Goal: Navigation & Orientation: Understand site structure

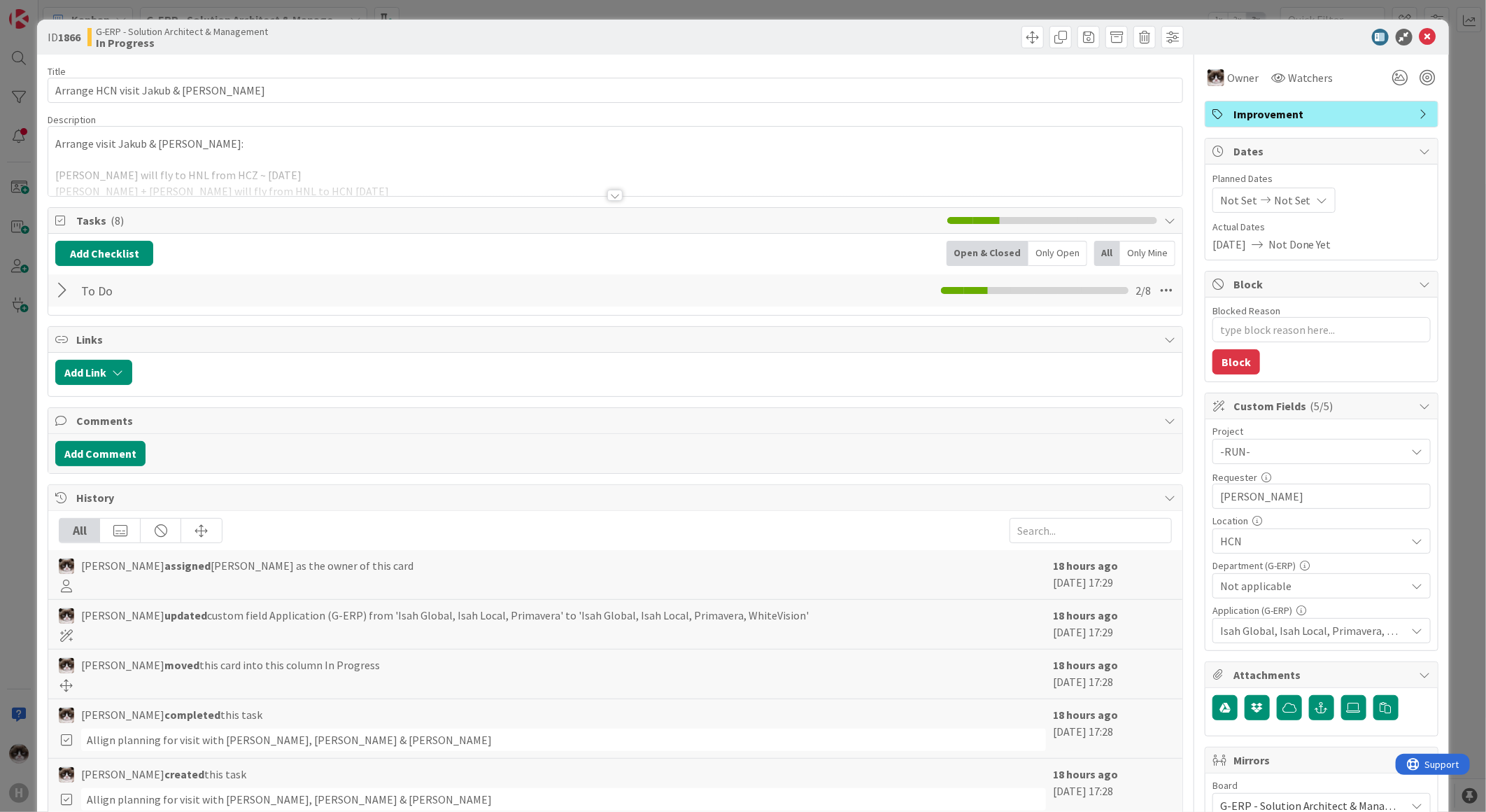
type textarea "x"
click at [1431, 33] on div "ID 1866 G-ERP - Solution Architect & Management In Progress" at bounding box center [742, 37] width 1412 height 35
click at [1420, 37] on icon at bounding box center [1428, 38] width 17 height 17
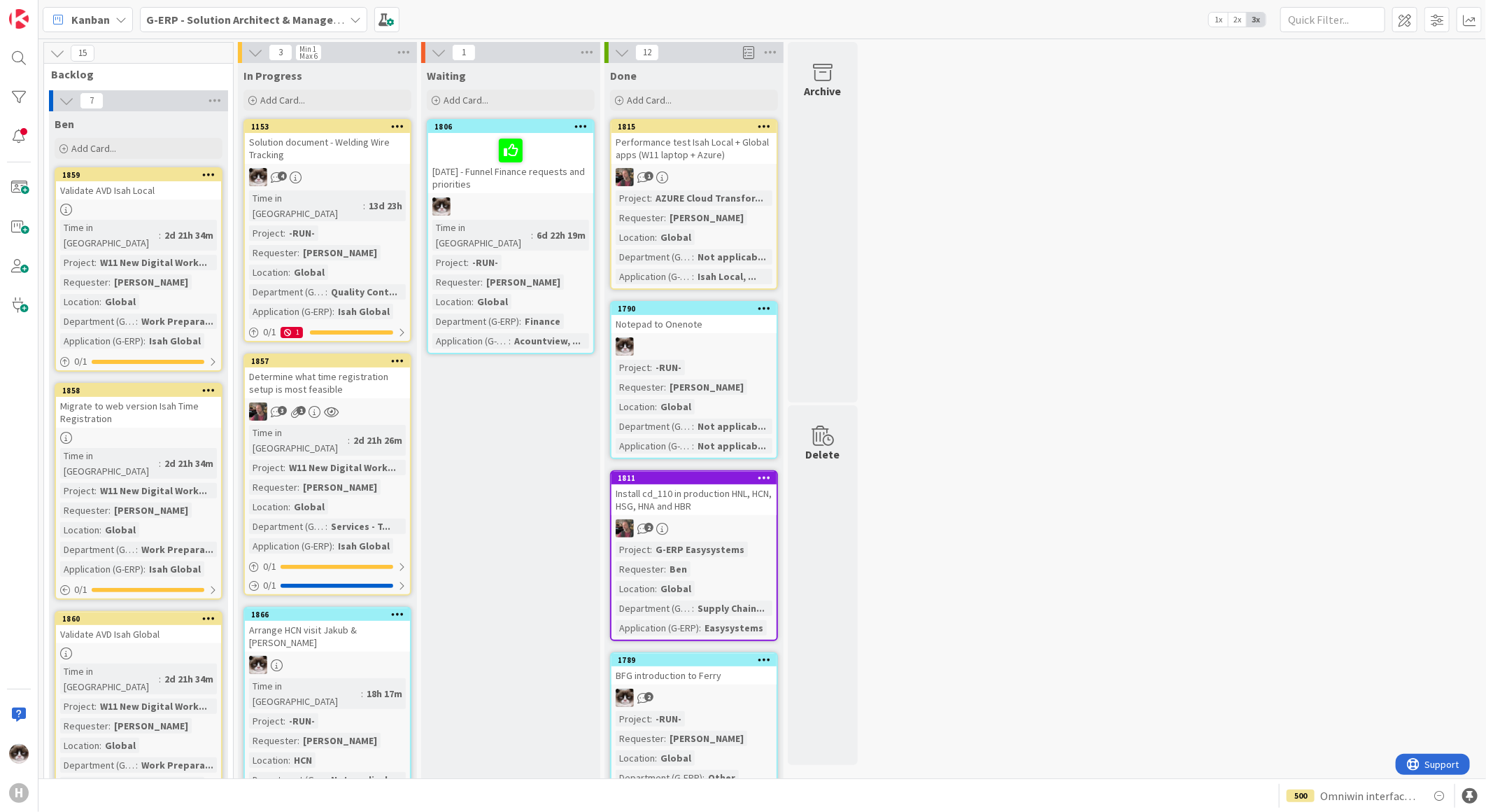
click at [312, 21] on b "G-ERP - Solution Architect & Management" at bounding box center [253, 20] width 214 height 14
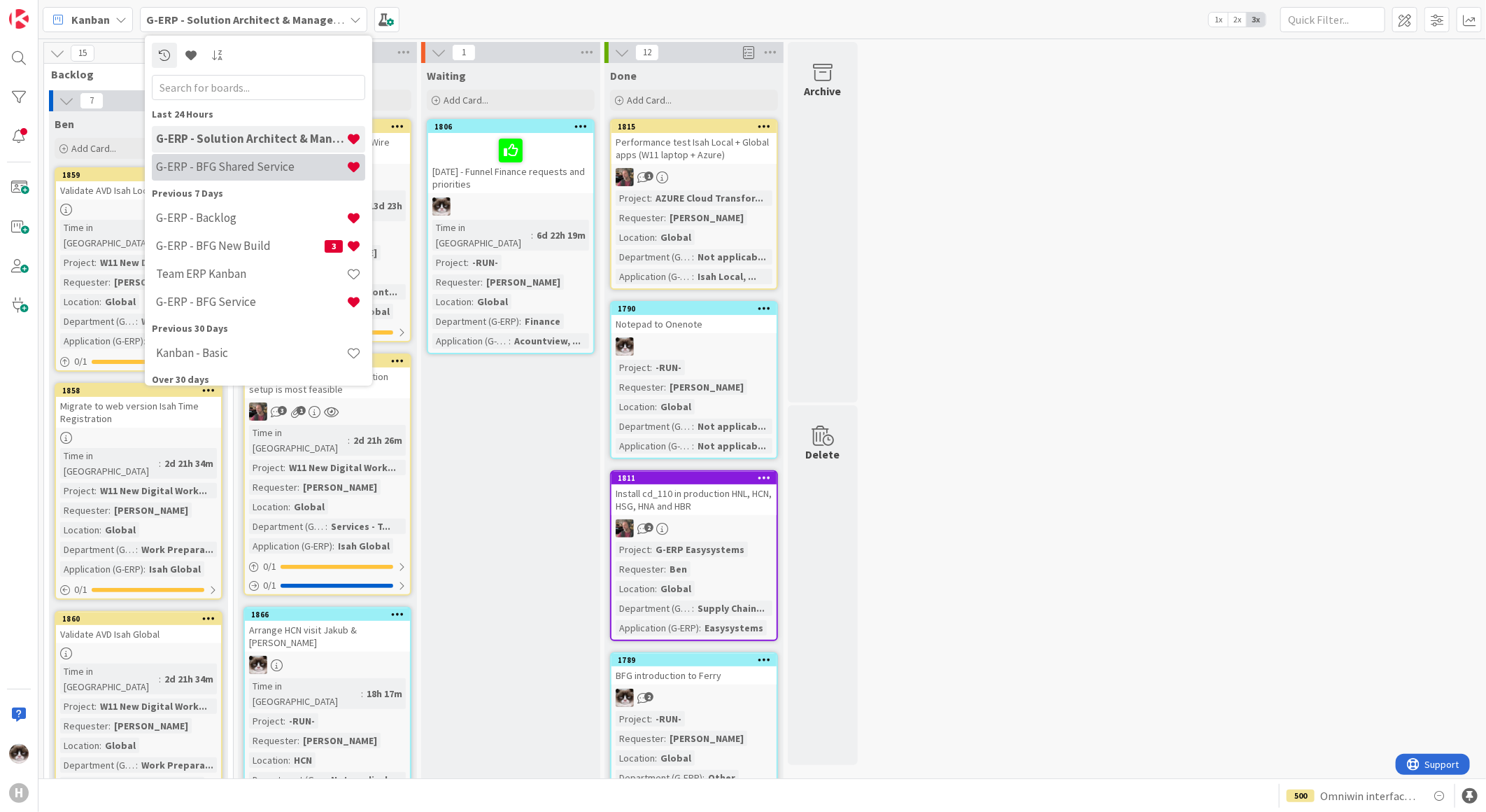
click at [252, 177] on div "G-ERP - BFG Shared Service" at bounding box center [258, 166] width 213 height 26
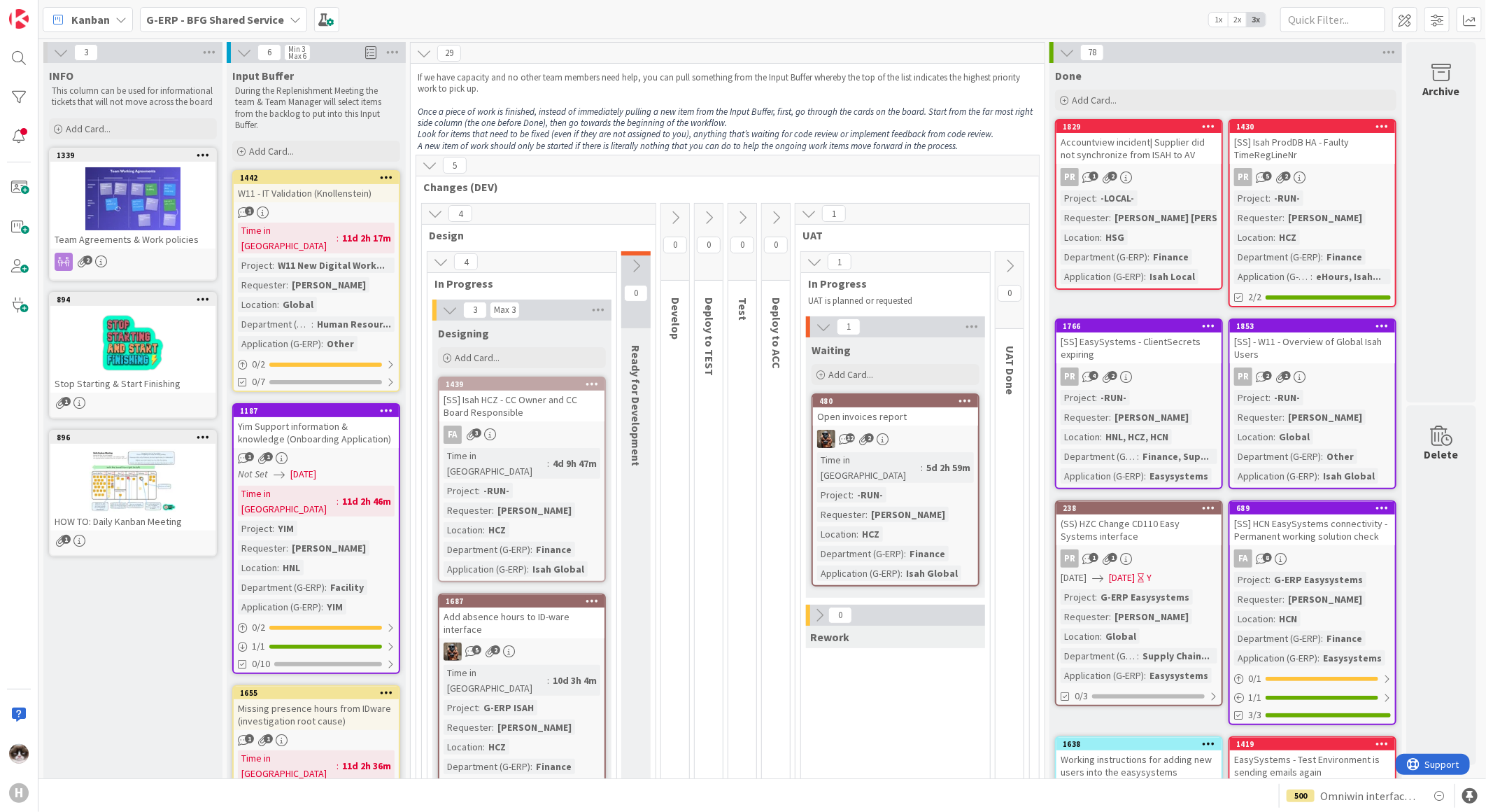
drag, startPoint x: 867, startPoint y: 648, endPoint x: 858, endPoint y: 647, distance: 9.1
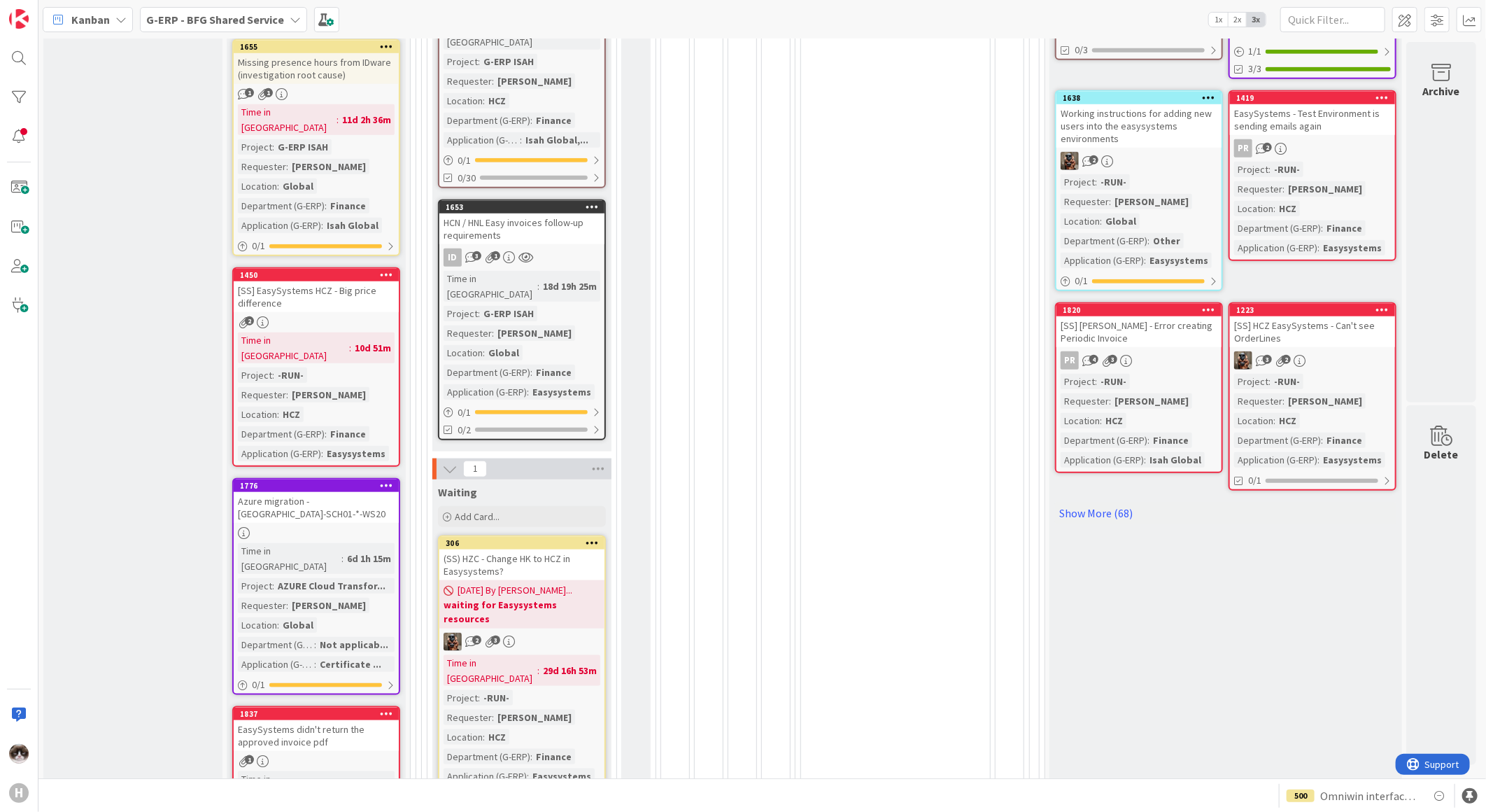
scroll to position [466, 0]
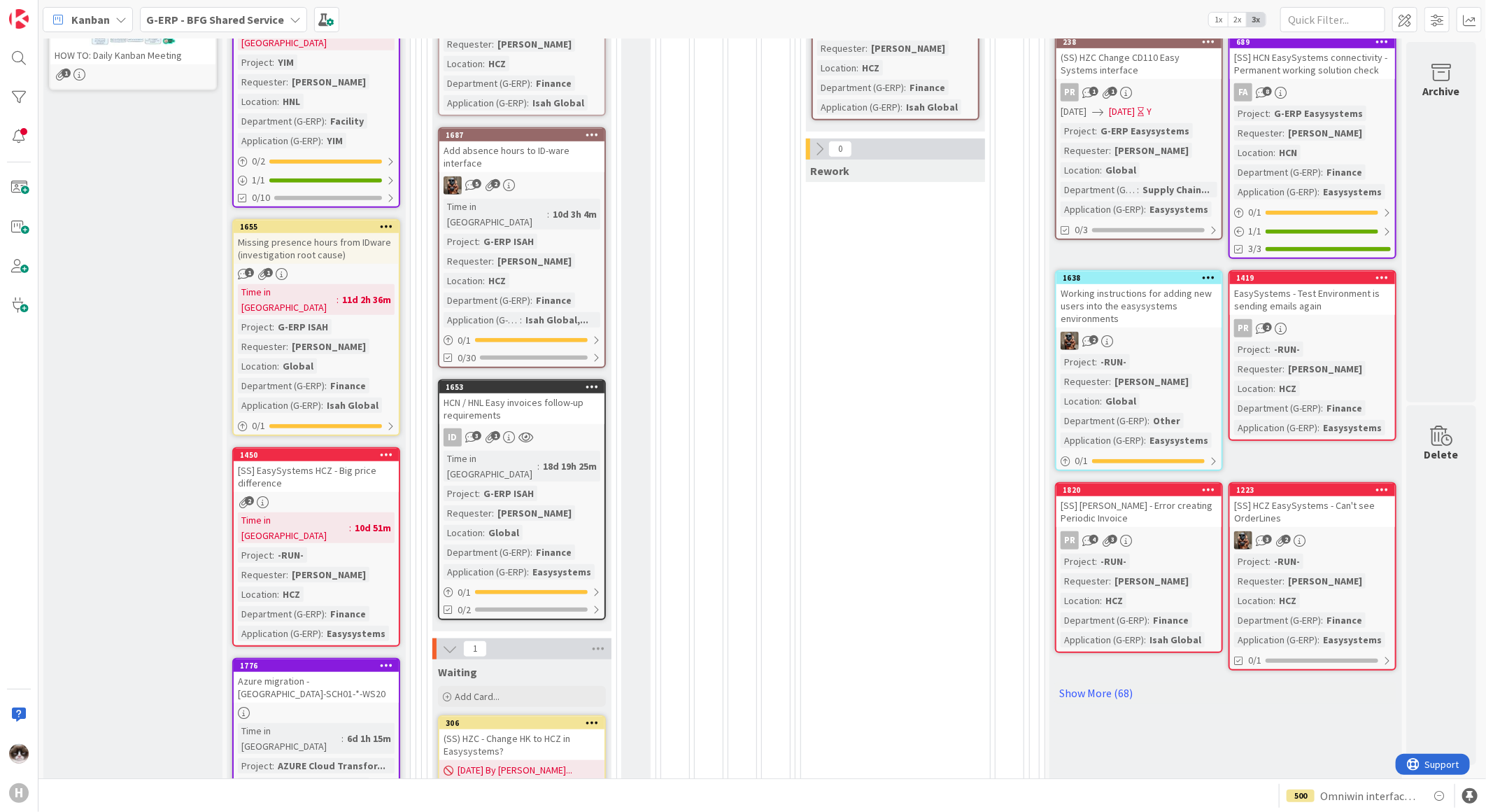
click at [258, 14] on b "G-ERP - BFG Shared Service" at bounding box center [215, 20] width 138 height 14
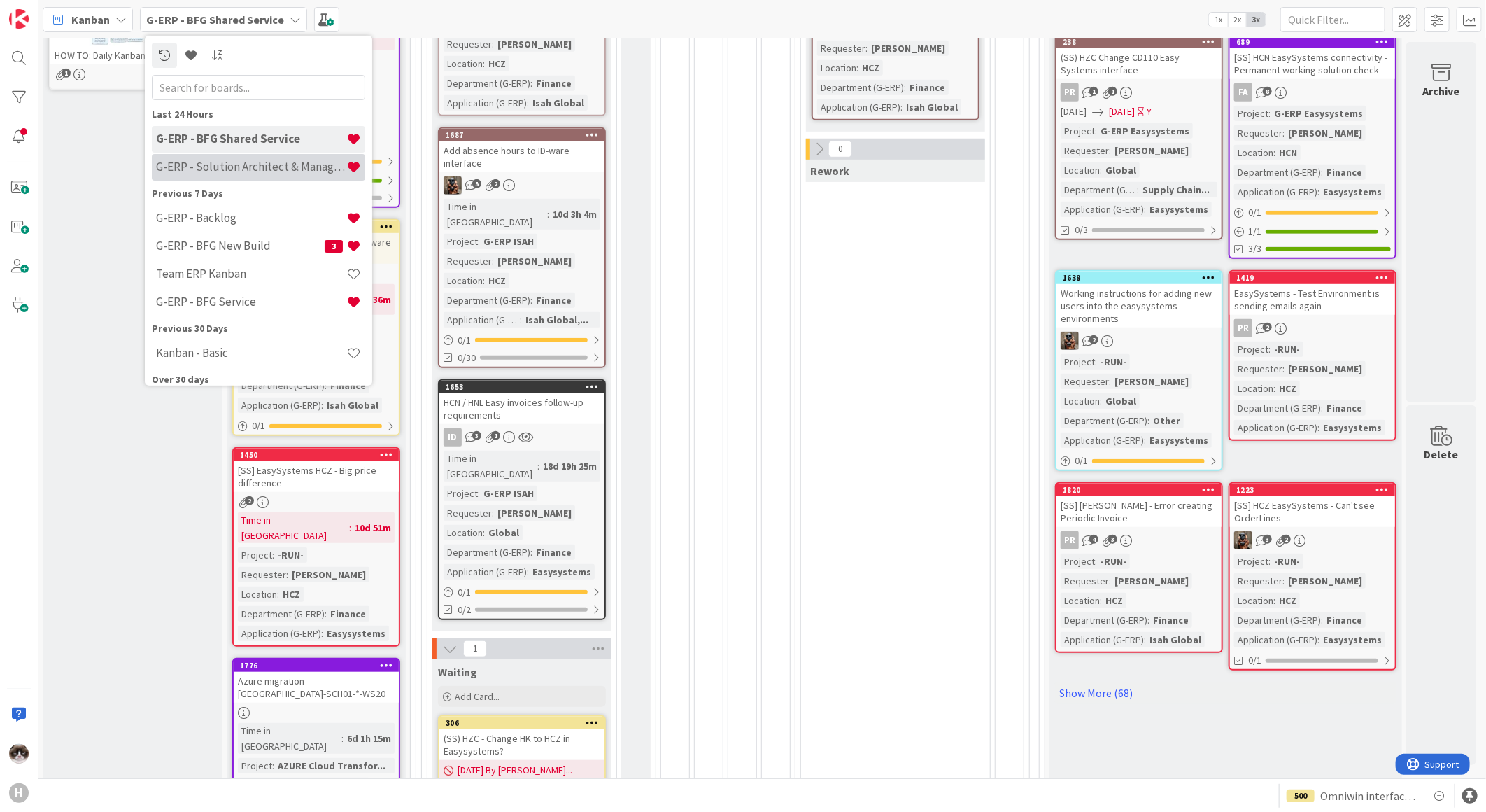
click at [290, 155] on div "G-ERP - Solution Architect & Management" at bounding box center [258, 166] width 213 height 26
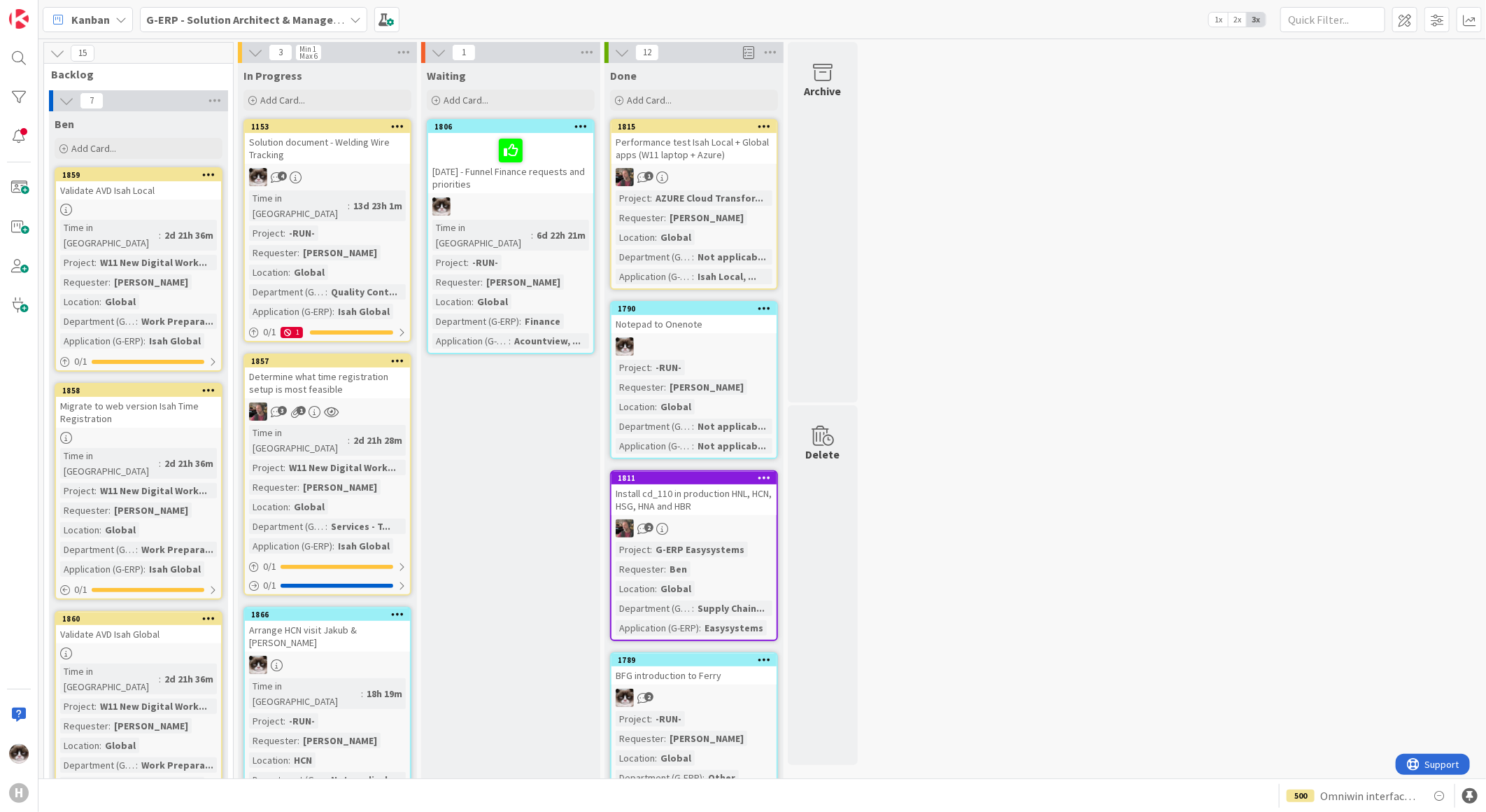
click at [224, 26] on span "G-ERP - Solution Architect & Management" at bounding box center [245, 20] width 198 height 17
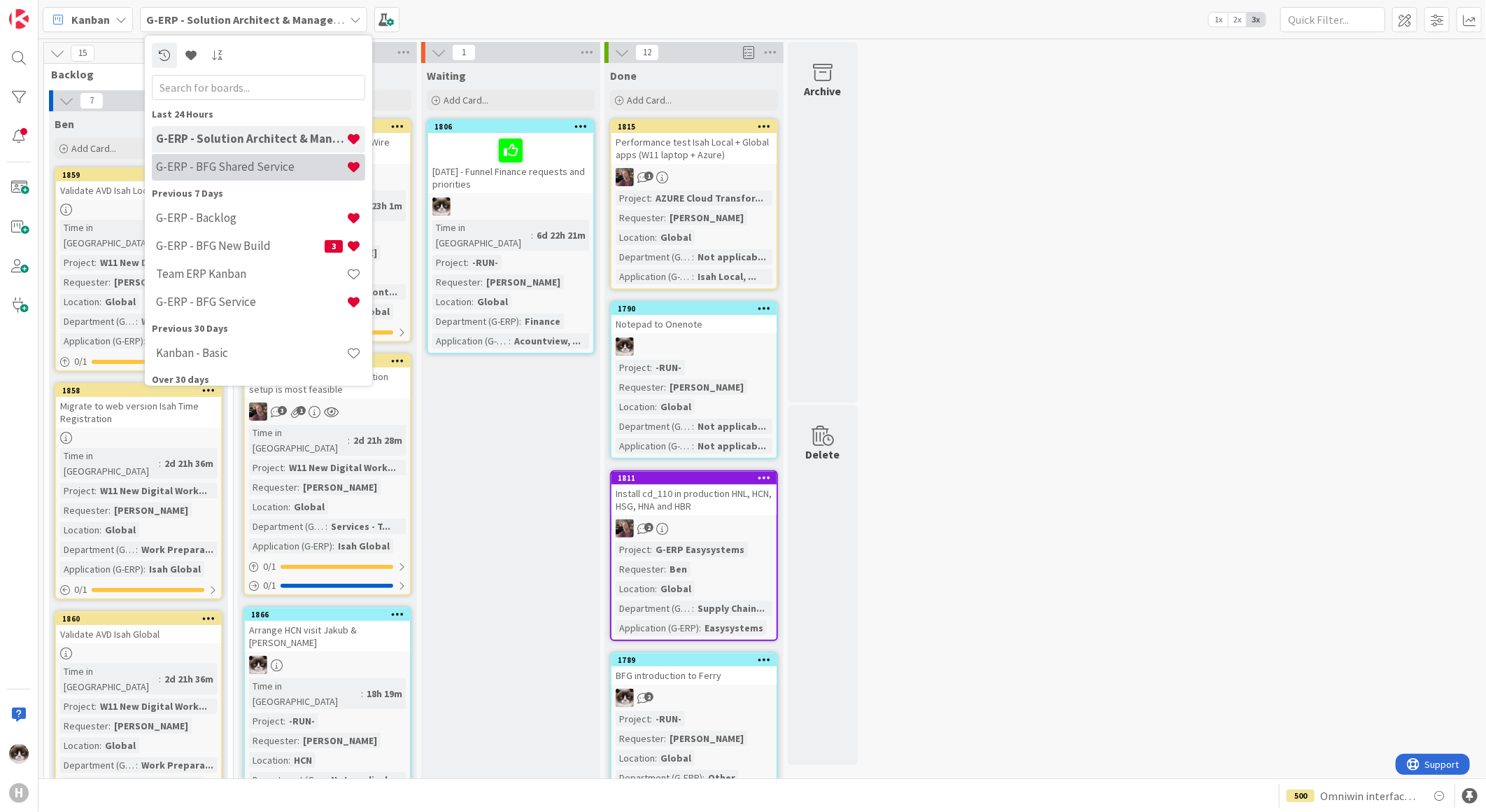
click at [241, 170] on h4 "G-ERP - BFG Shared Service" at bounding box center [251, 166] width 190 height 14
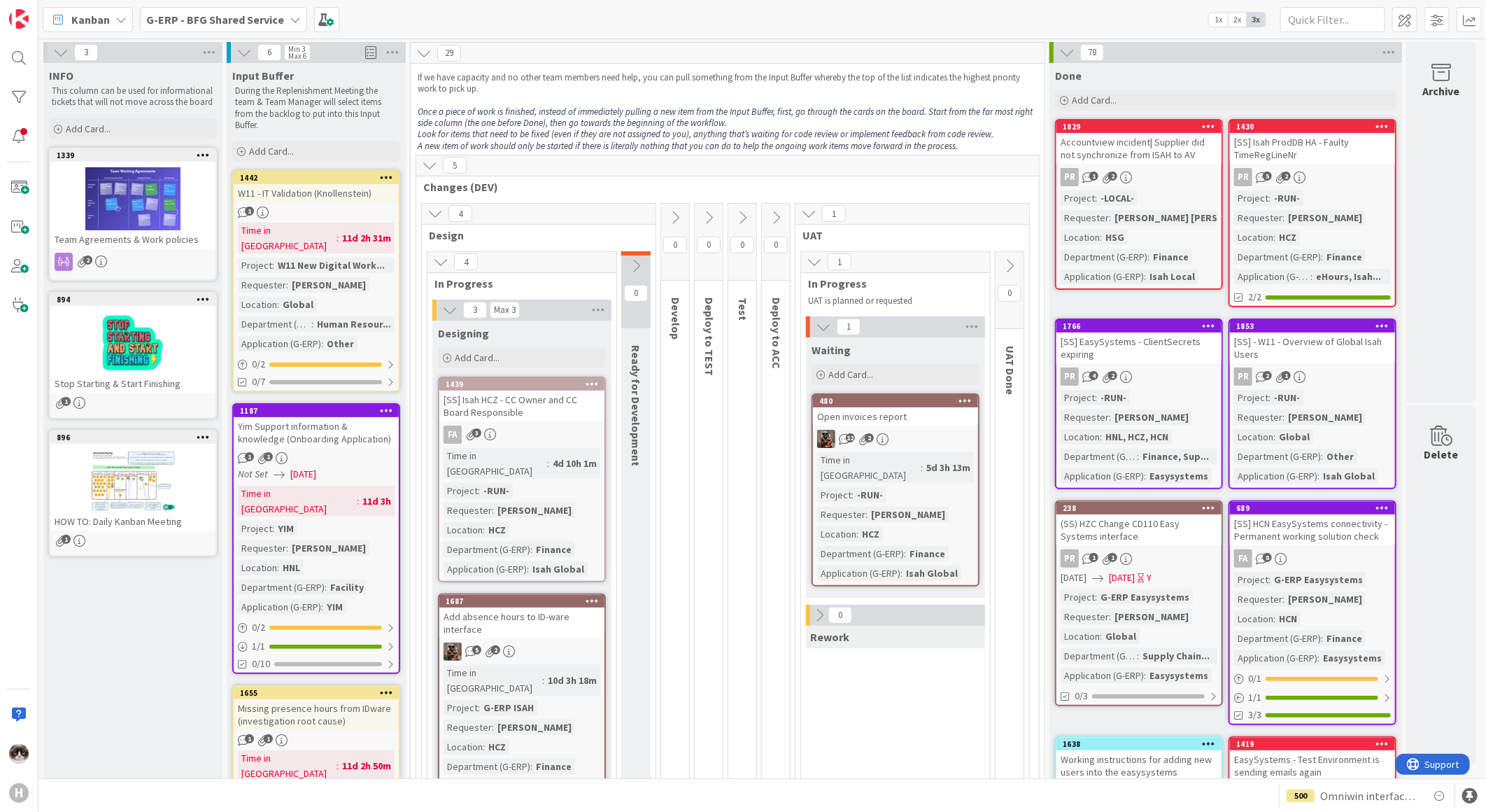
click at [263, 16] on b "G-ERP - BFG Shared Service" at bounding box center [215, 20] width 138 height 14
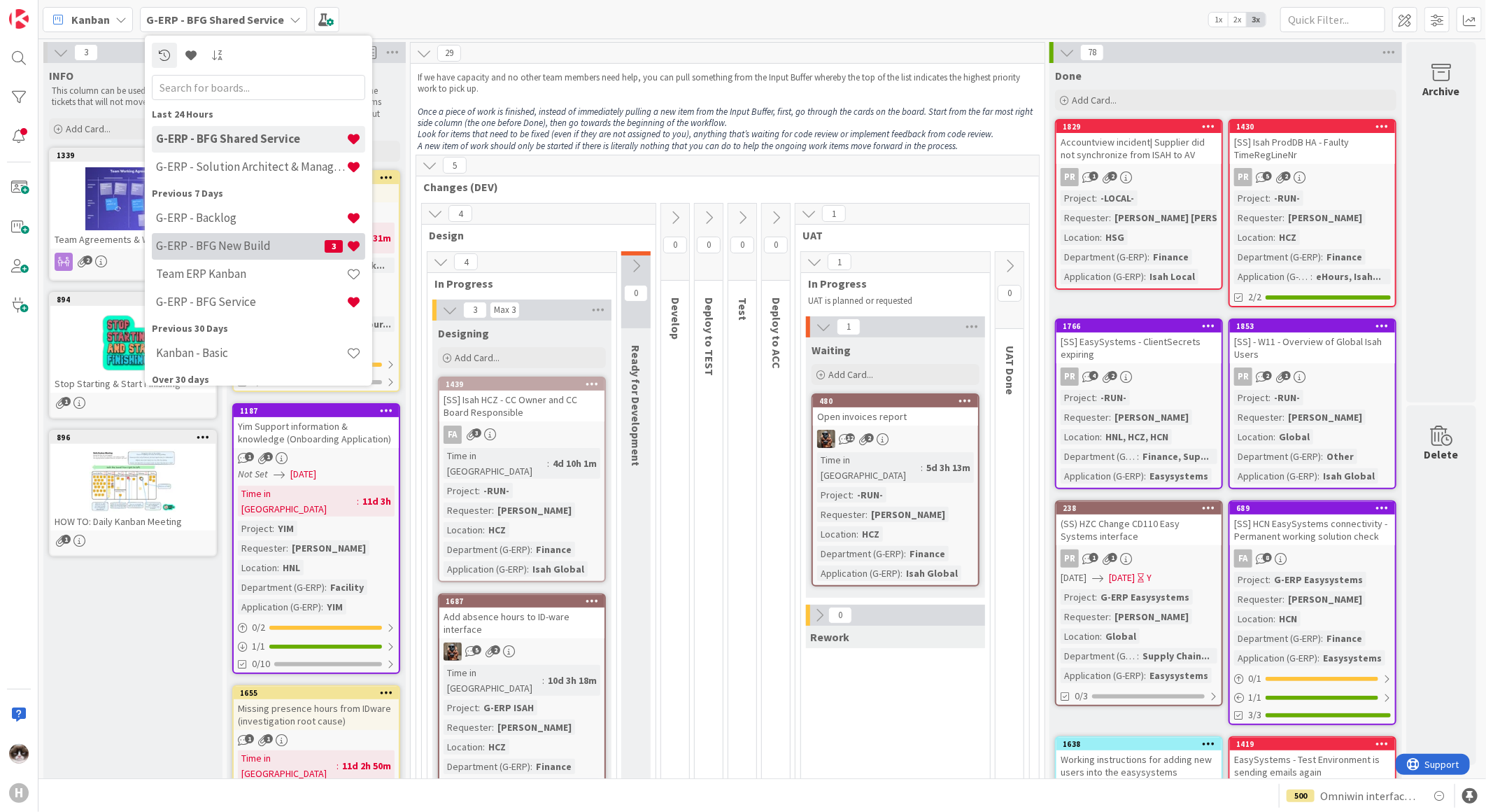
click at [231, 243] on h4 "G-ERP - BFG New Build" at bounding box center [241, 246] width 169 height 14
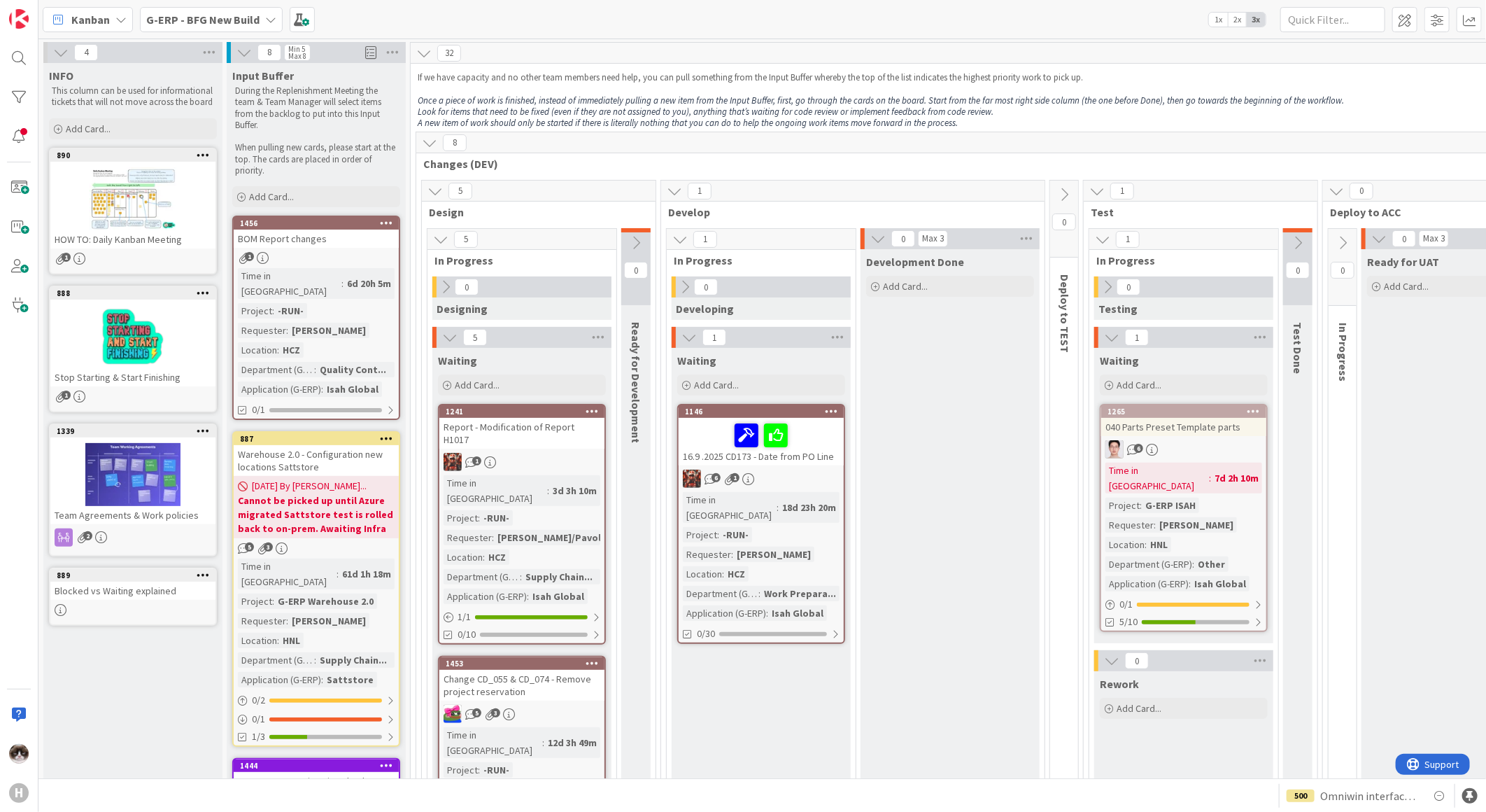
click at [220, 24] on b "G-ERP - BFG New Build" at bounding box center [202, 20] width 113 height 14
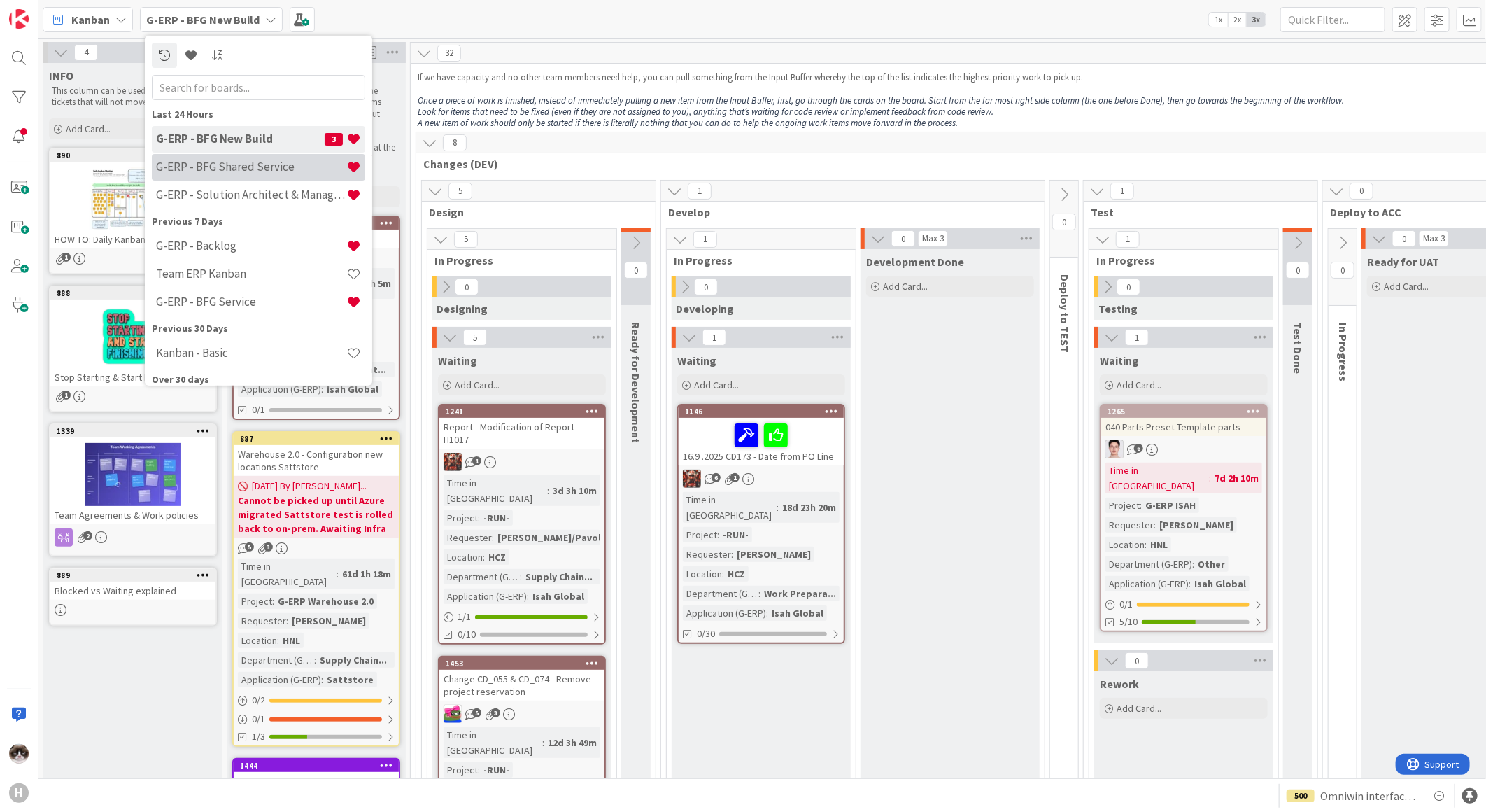
click at [242, 165] on h4 "G-ERP - BFG Shared Service" at bounding box center [251, 166] width 190 height 14
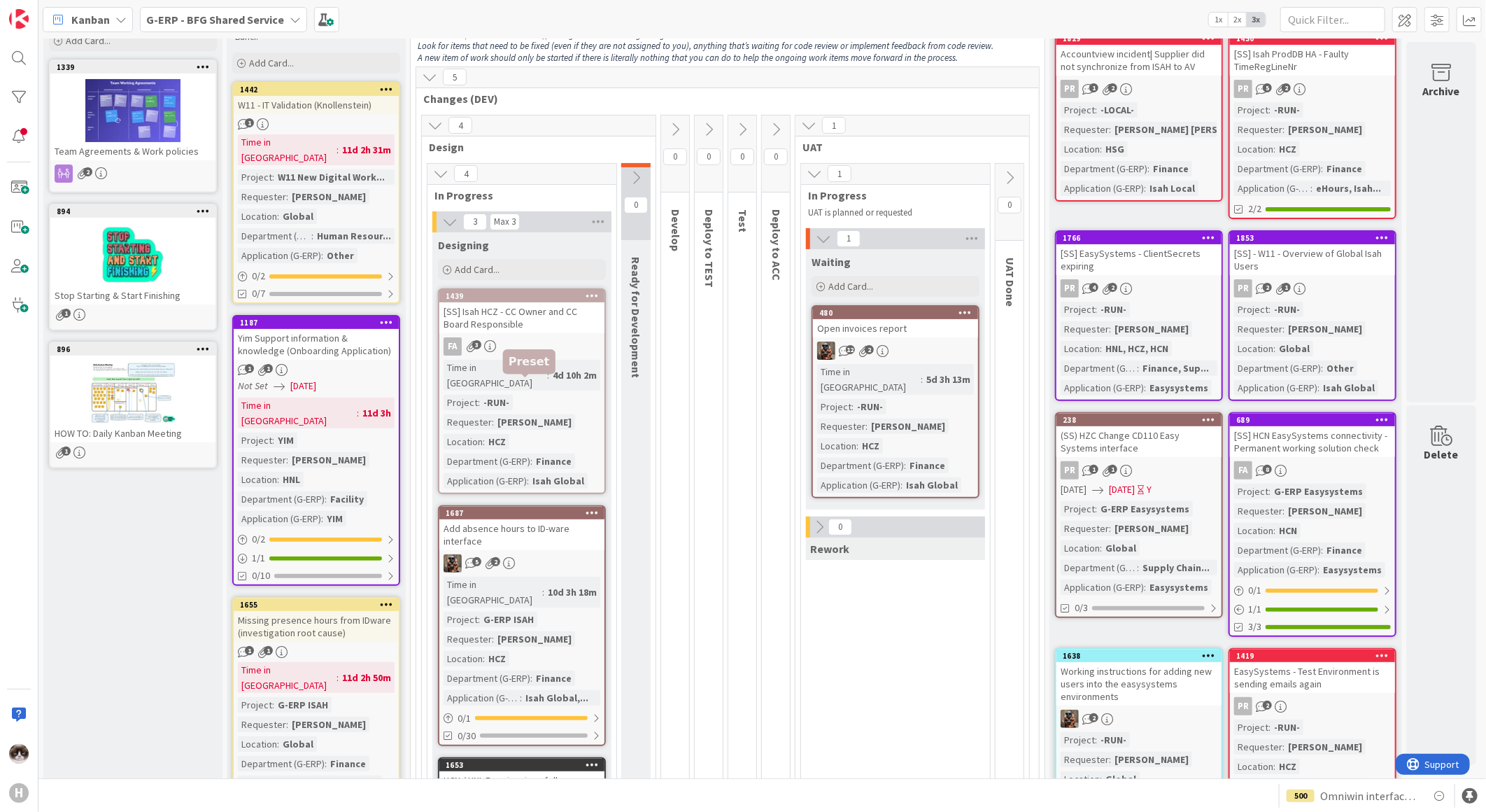
scroll to position [233, 0]
